Goal: Find specific page/section: Find specific page/section

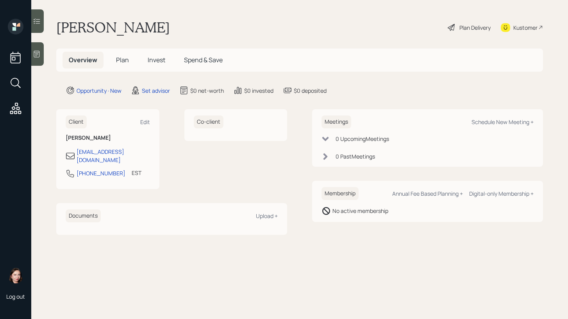
click at [41, 53] on div at bounding box center [37, 53] width 13 height 23
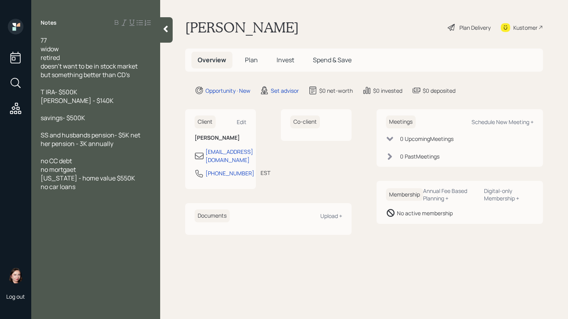
click at [169, 26] on icon at bounding box center [166, 29] width 8 height 8
